Goal: Task Accomplishment & Management: Use online tool/utility

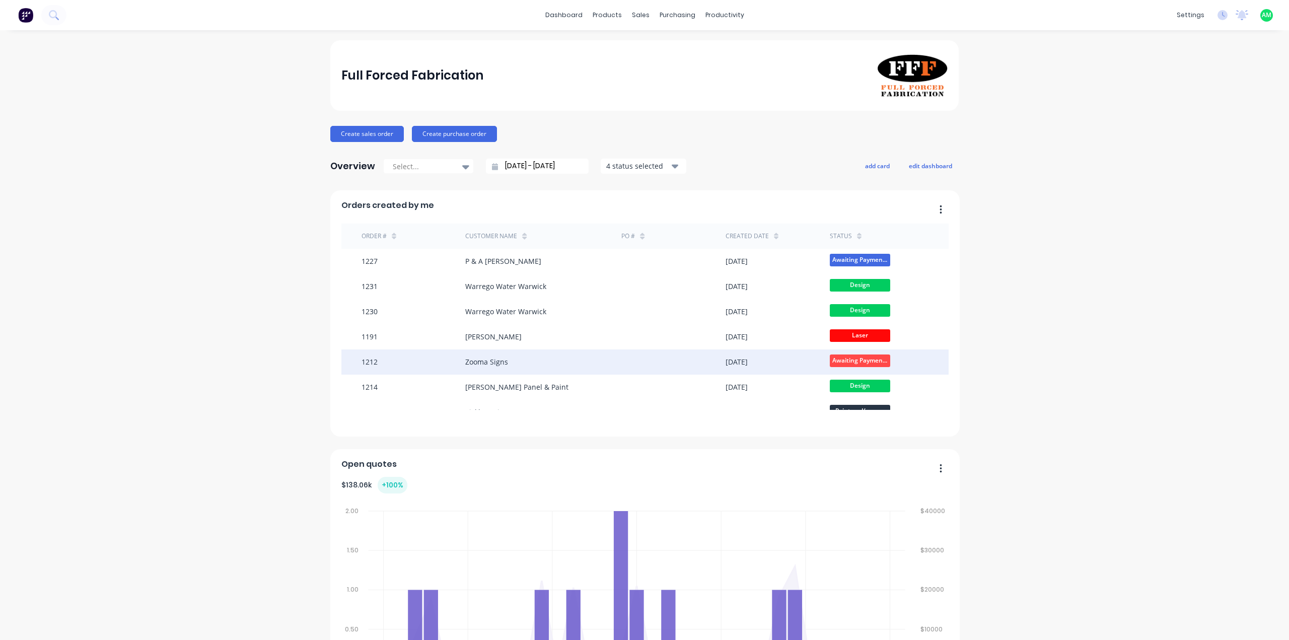
click at [621, 365] on div at bounding box center [673, 361] width 104 height 25
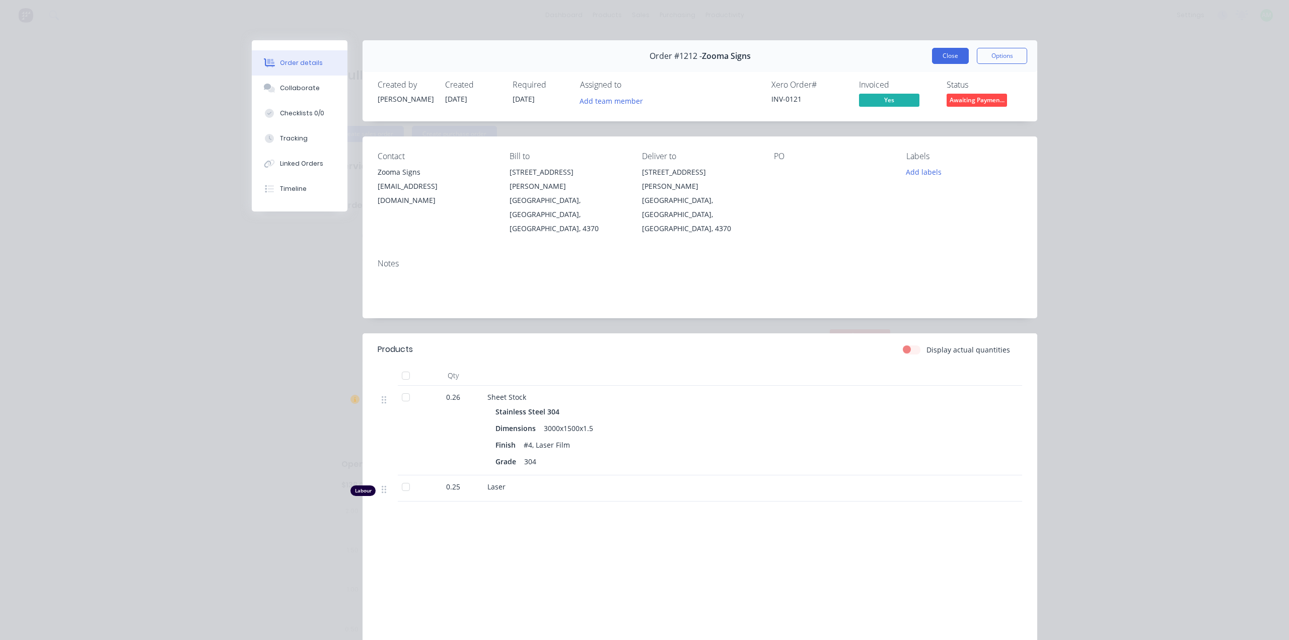
click at [950, 57] on button "Close" at bounding box center [950, 56] width 37 height 16
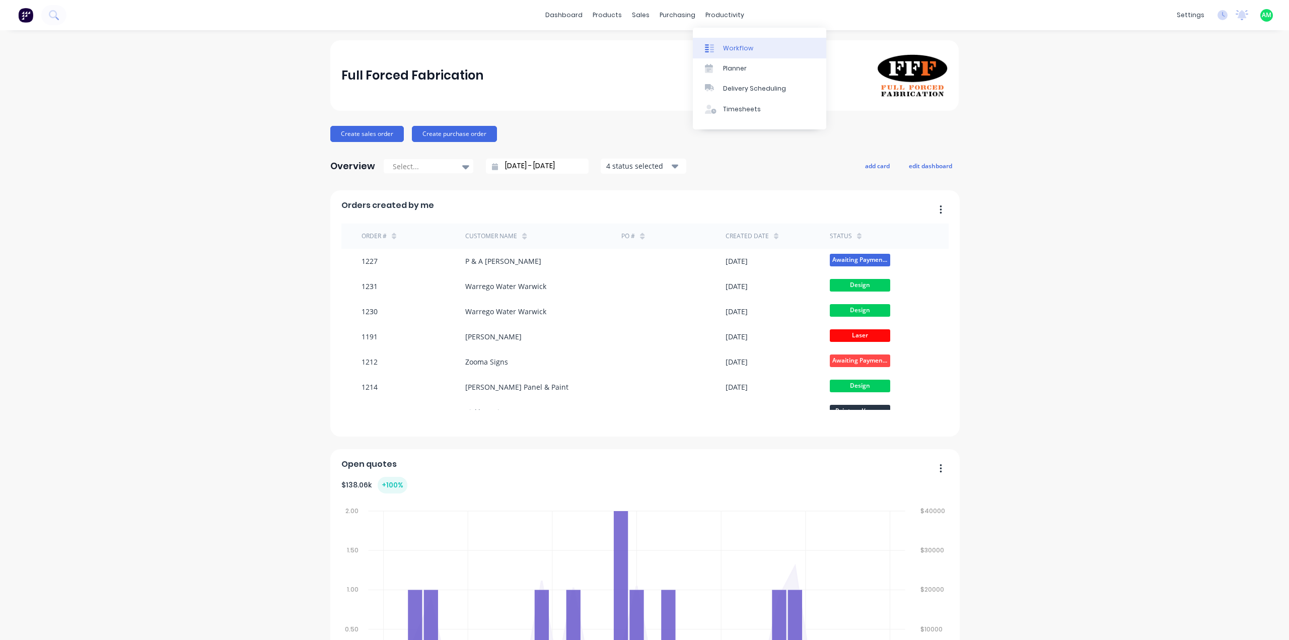
click at [734, 53] on link "Workflow" at bounding box center [759, 48] width 133 height 20
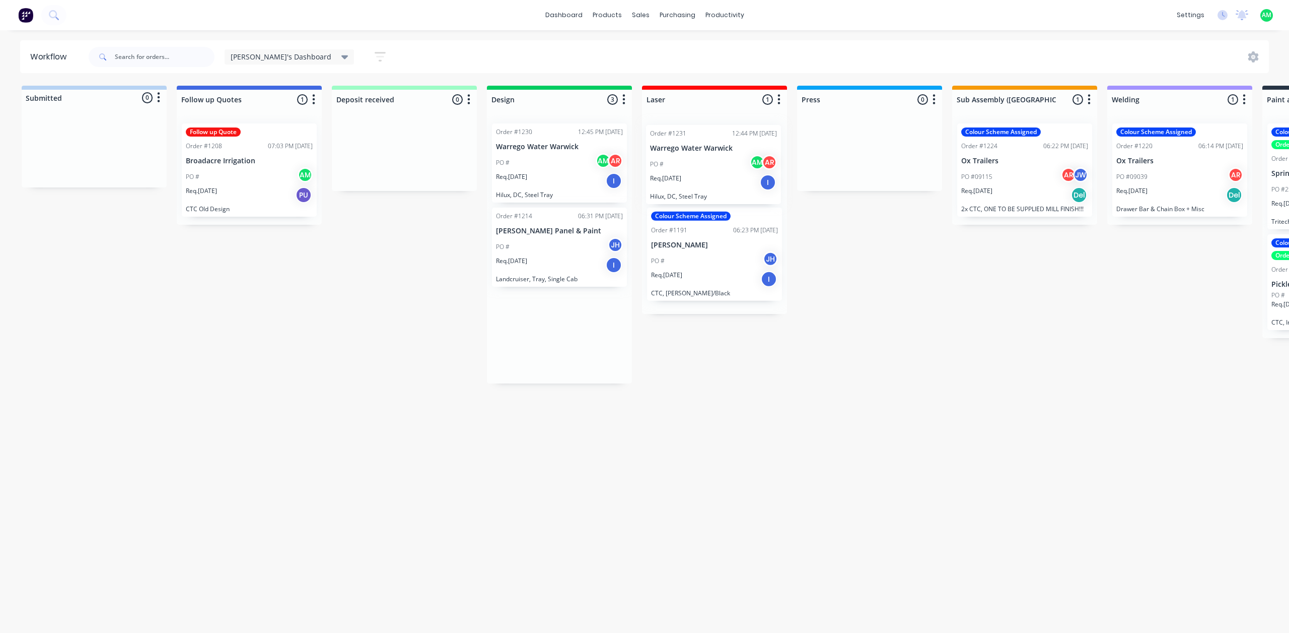
drag, startPoint x: 557, startPoint y: 167, endPoint x: 713, endPoint y: 174, distance: 155.8
click at [713, 174] on div "Submitted 0 Status colour #B7D3F3 hex #B7D3F3 Save Cancel Summaries Total order…" at bounding box center [1124, 351] width 2264 height 531
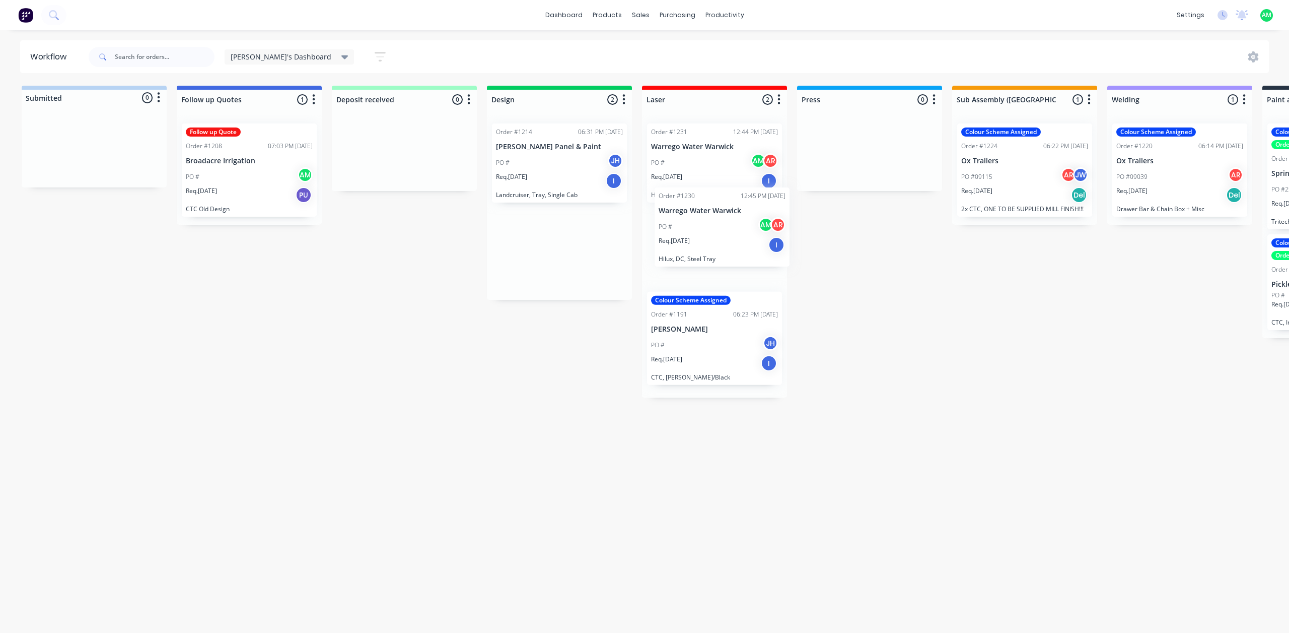
drag, startPoint x: 519, startPoint y: 157, endPoint x: 685, endPoint y: 225, distance: 179.7
click at [685, 225] on div "Submitted 0 Status colour #B7D3F3 hex #B7D3F3 Save Cancel Summaries Total order…" at bounding box center [1124, 351] width 2264 height 531
